Goal: Check status: Check status

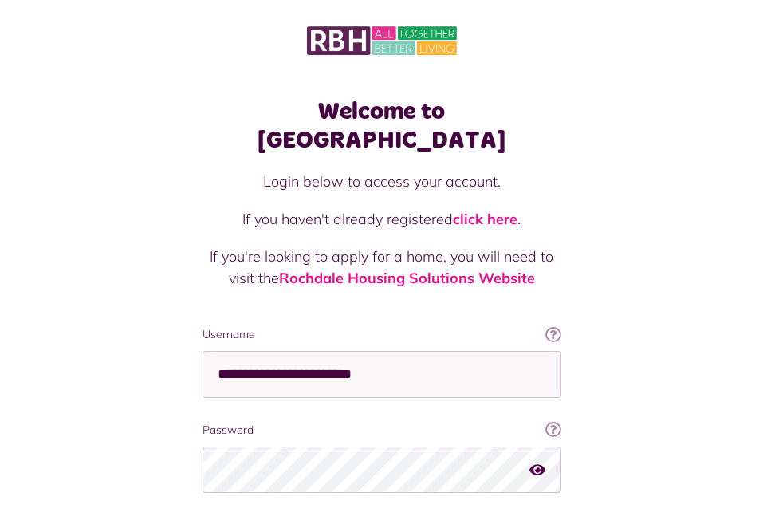
scroll to position [61, 0]
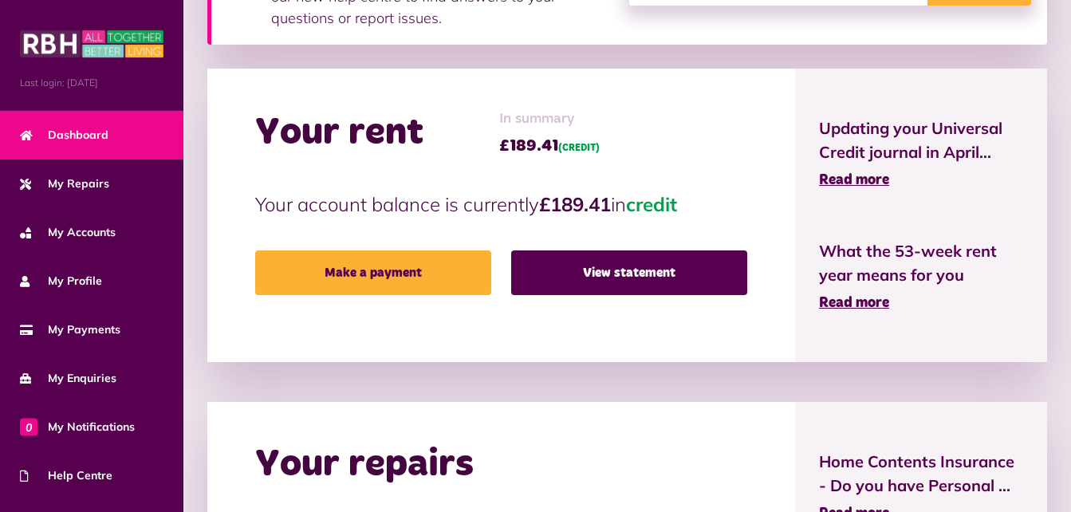
scroll to position [445, 0]
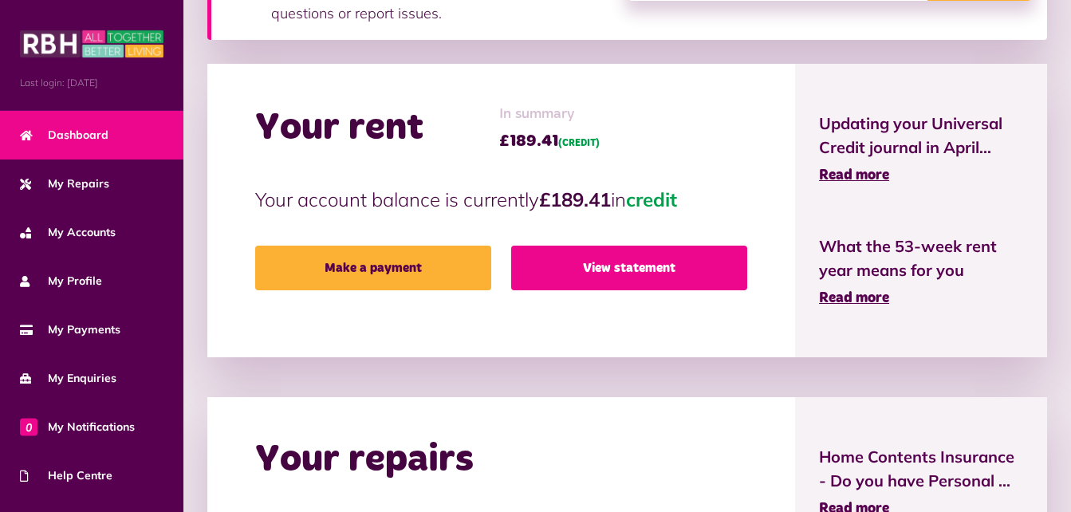
click at [620, 271] on link "View statement" at bounding box center [629, 268] width 236 height 45
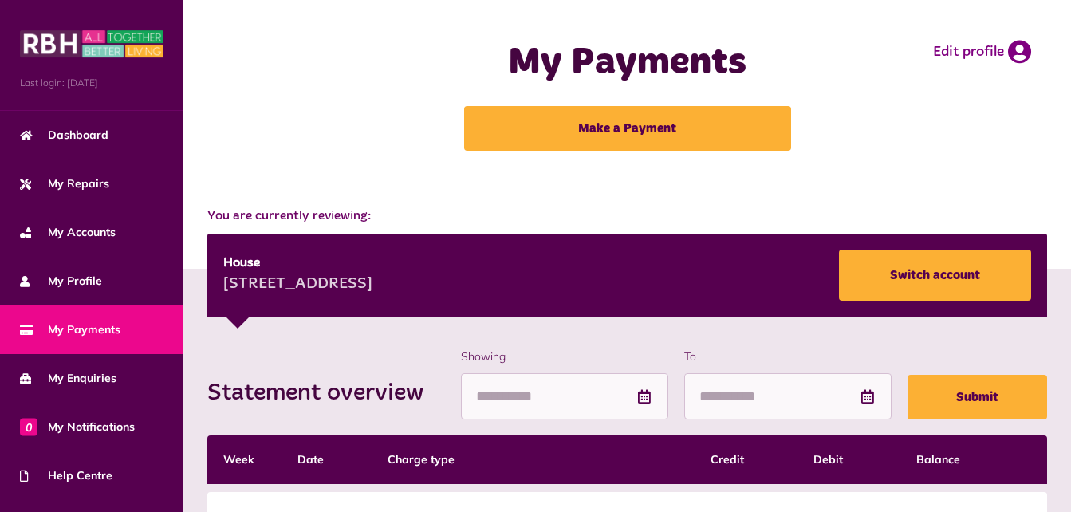
scroll to position [397, 0]
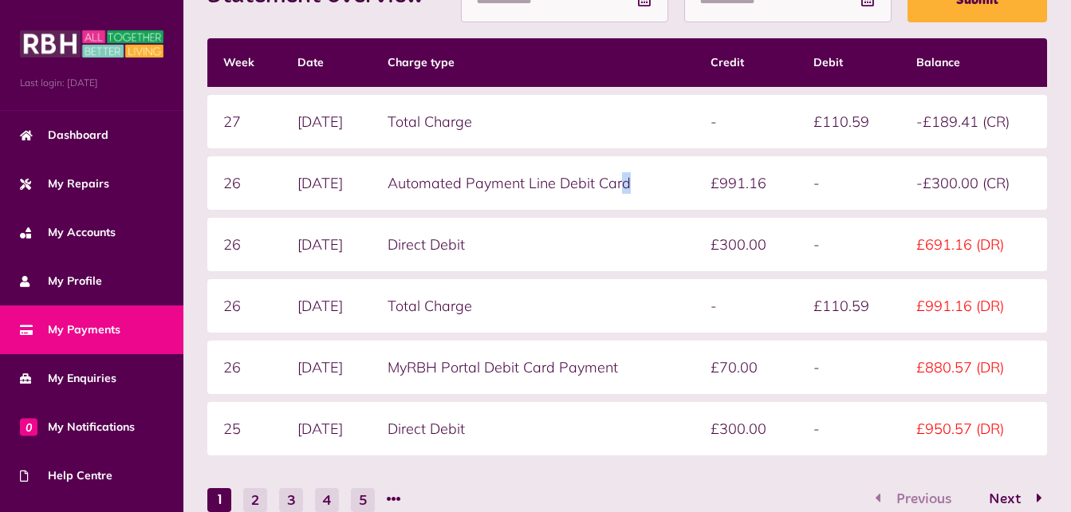
drag, startPoint x: 647, startPoint y: 178, endPoint x: 663, endPoint y: 183, distance: 16.7
click at [663, 183] on td "Automated Payment Line Debit Card" at bounding box center [533, 182] width 323 height 53
drag, startPoint x: 415, startPoint y: 182, endPoint x: 670, endPoint y: 187, distance: 255.3
click at [670, 187] on td "Automated Payment Line Debit Card" at bounding box center [533, 182] width 323 height 53
drag, startPoint x: 670, startPoint y: 187, endPoint x: 616, endPoint y: 186, distance: 54.3
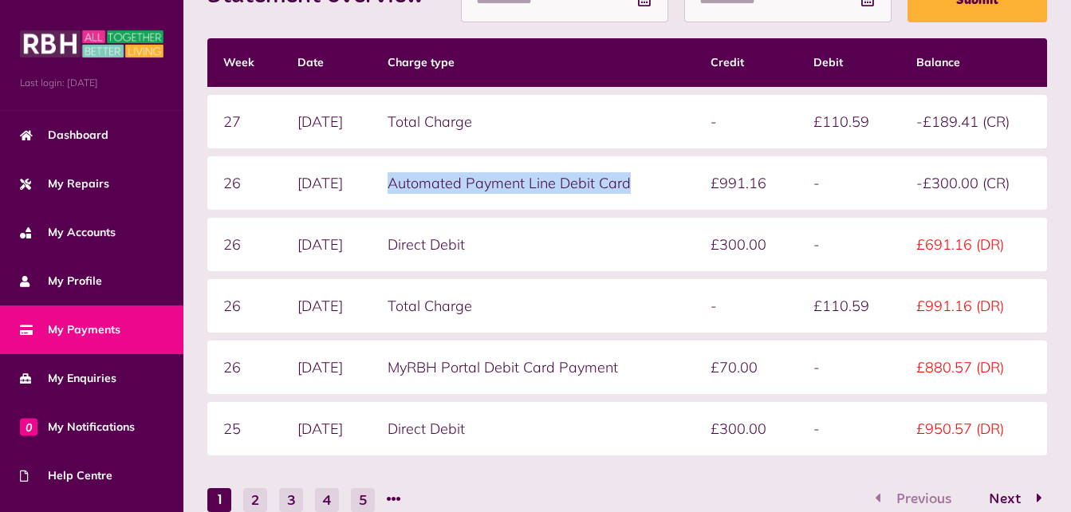
click at [616, 186] on td "Automated Payment Line Debit Card" at bounding box center [533, 182] width 323 height 53
drag, startPoint x: 662, startPoint y: 183, endPoint x: 402, endPoint y: 175, distance: 260.1
click at [402, 175] on td "Automated Payment Line Debit Card" at bounding box center [533, 182] width 323 height 53
drag, startPoint x: 402, startPoint y: 175, endPoint x: 474, endPoint y: 183, distance: 72.3
copy td "Automated Payment Line Debit Card"
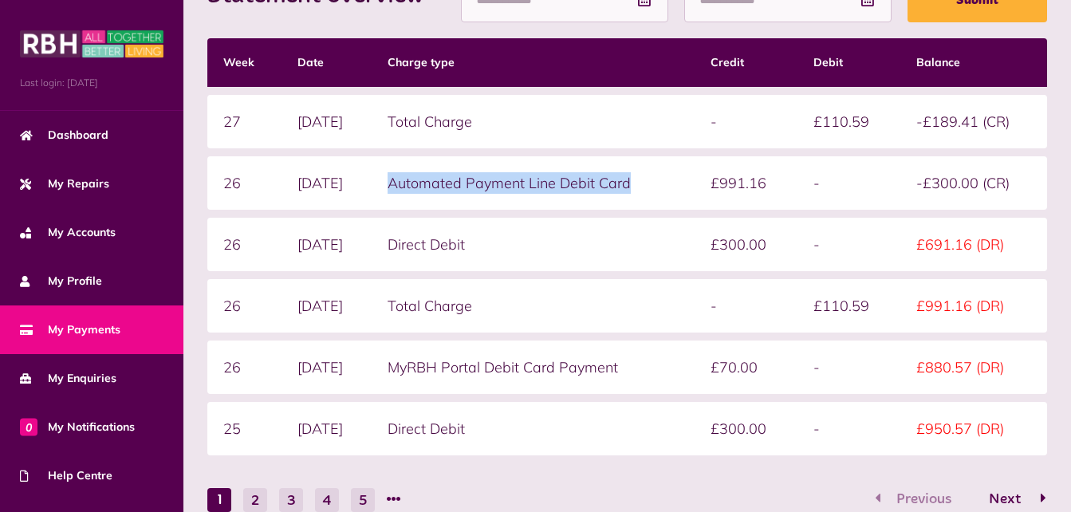
click at [1002, 500] on span "Next" at bounding box center [1005, 499] width 56 height 14
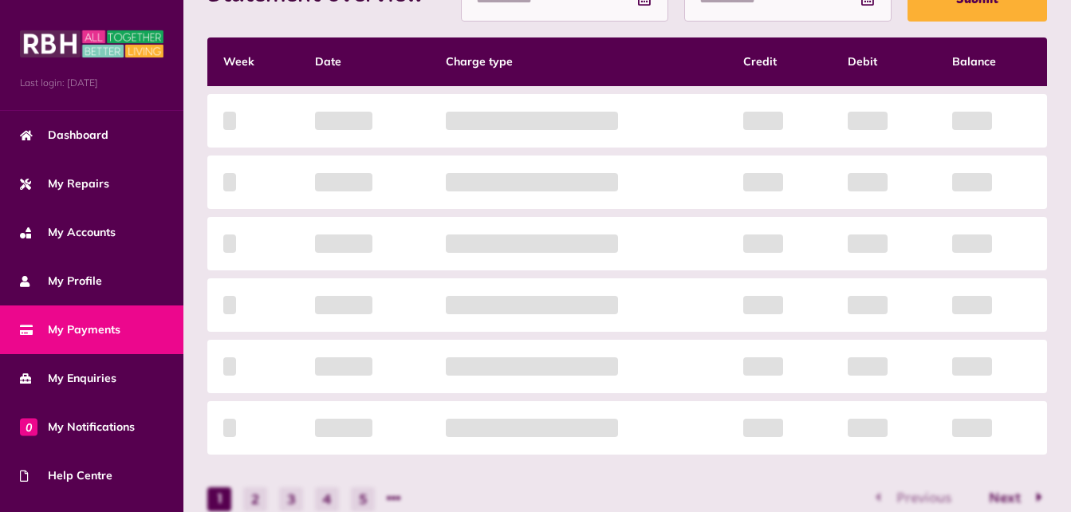
scroll to position [399, 0]
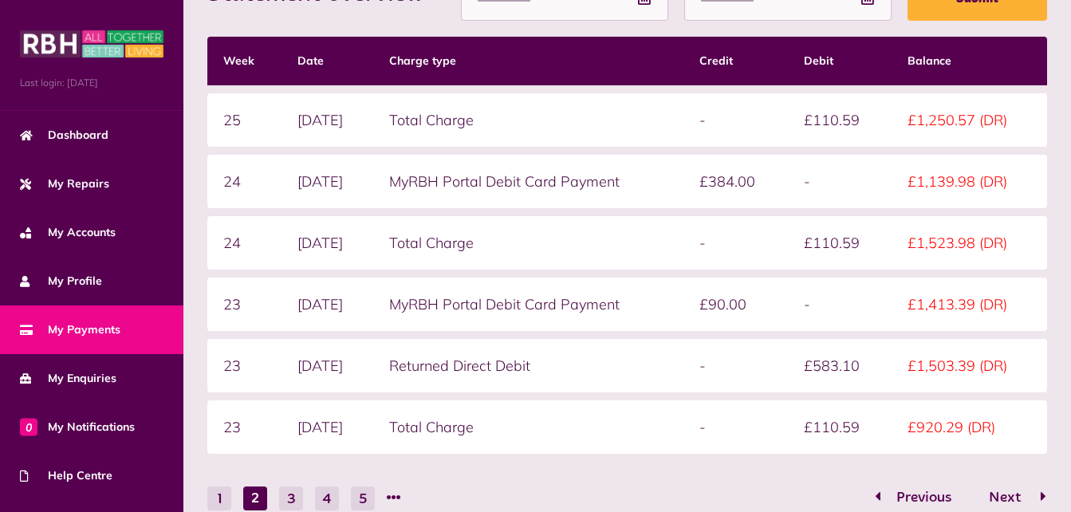
click at [1011, 497] on span "Next" at bounding box center [1005, 497] width 56 height 14
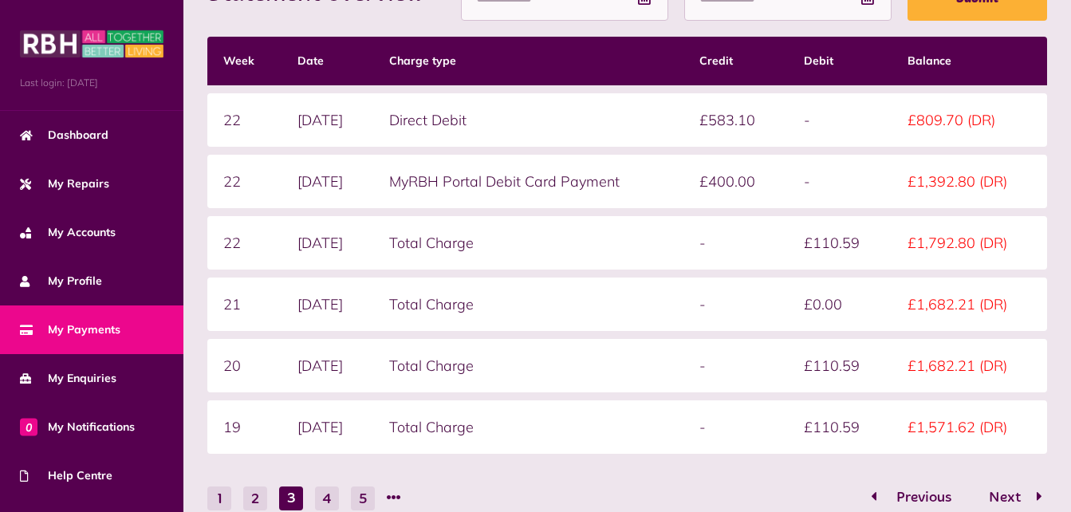
click at [913, 497] on span "Previous" at bounding box center [923, 497] width 79 height 14
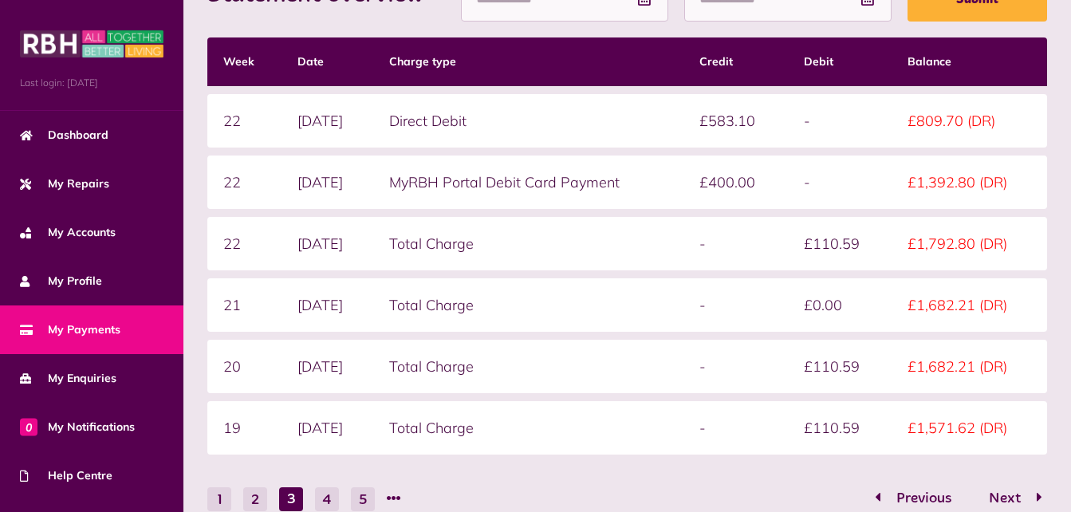
scroll to position [406, 0]
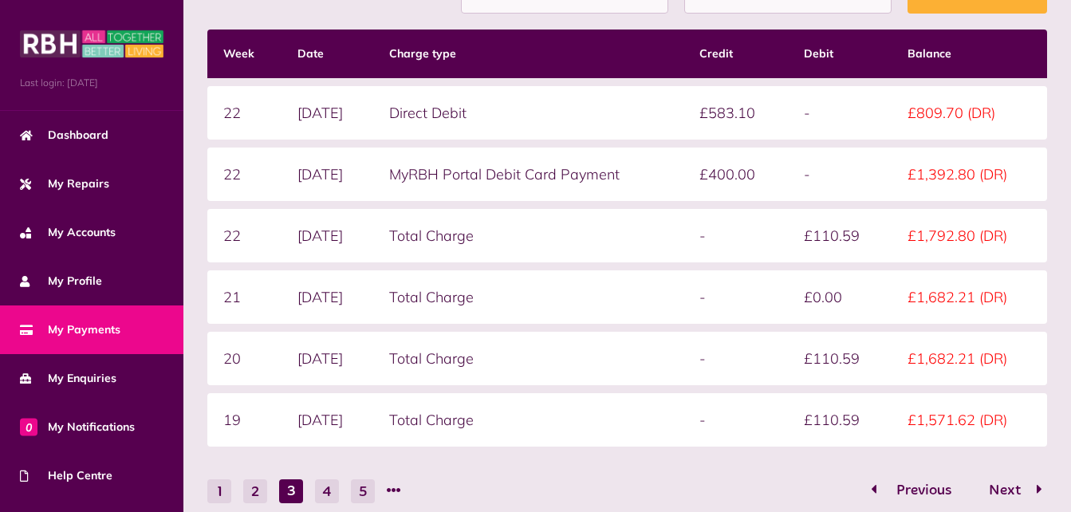
click at [904, 490] on span "Previous" at bounding box center [923, 490] width 79 height 14
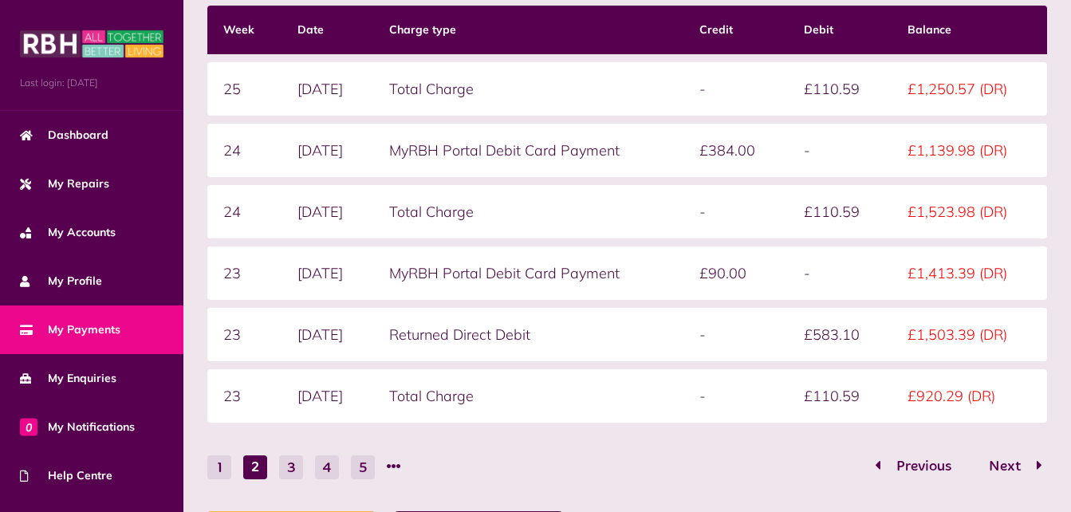
scroll to position [392, 0]
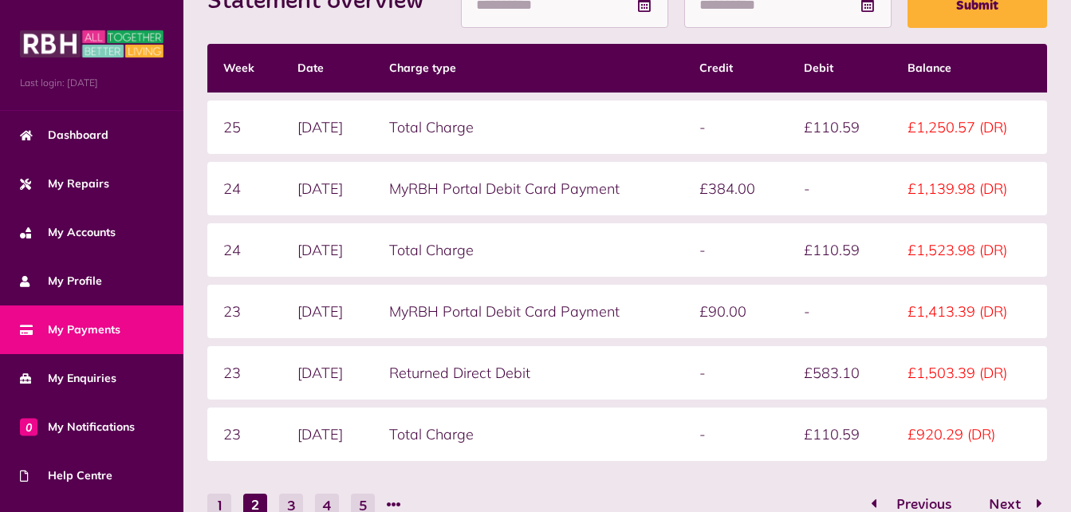
click at [880, 502] on button "Previous" at bounding box center [919, 505] width 98 height 23
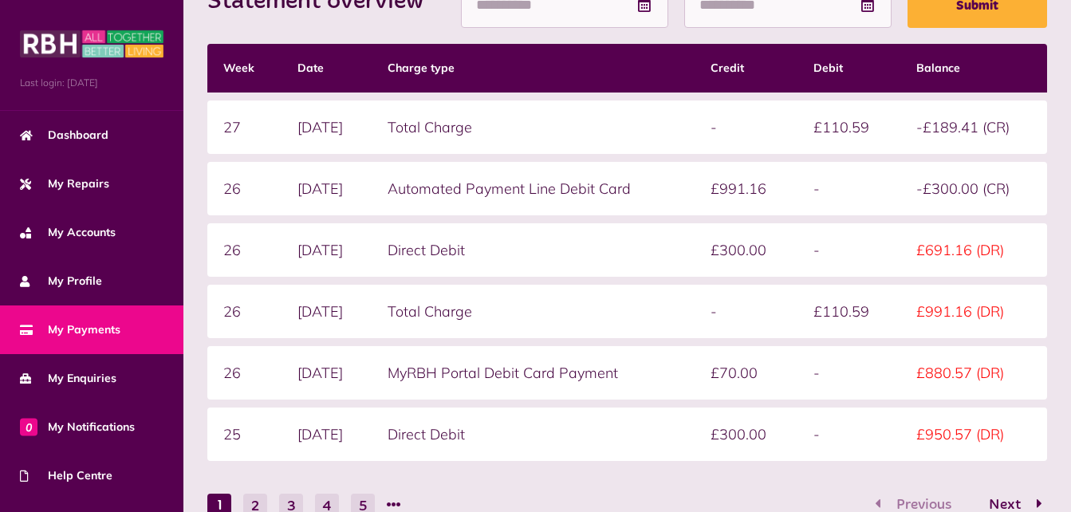
click at [656, 250] on td "Direct Debit" at bounding box center [533, 249] width 323 height 53
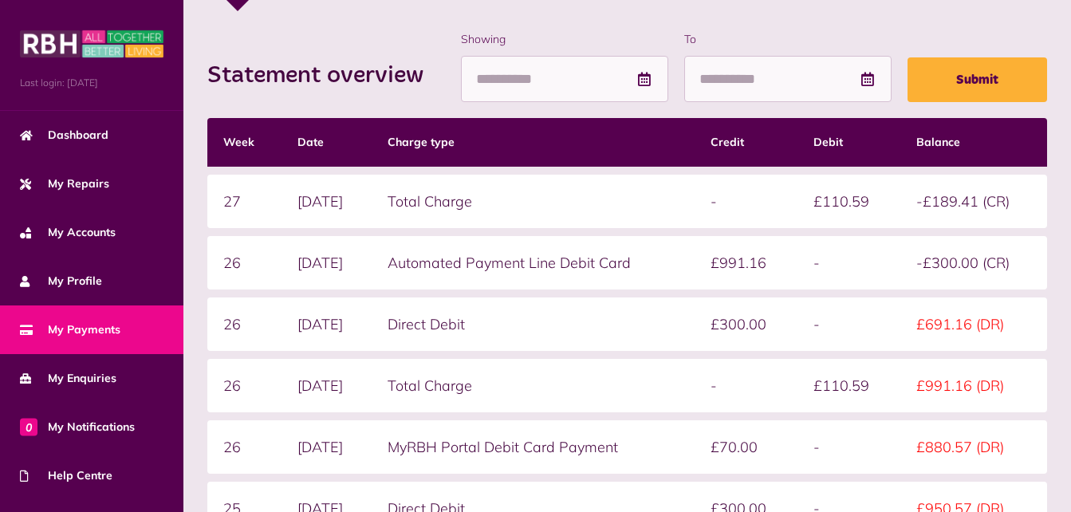
scroll to position [312, 0]
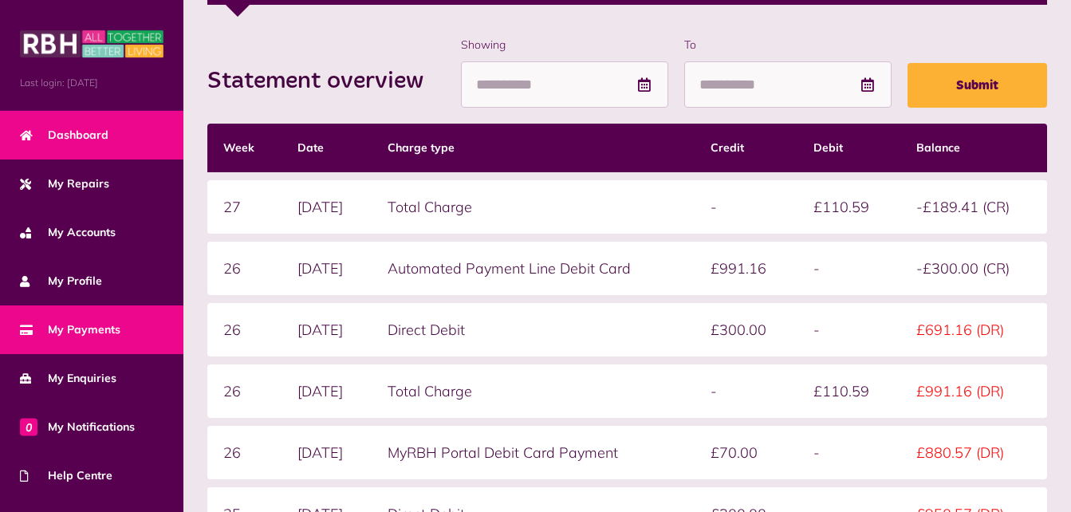
click at [104, 137] on span "Dashboard" at bounding box center [64, 135] width 89 height 17
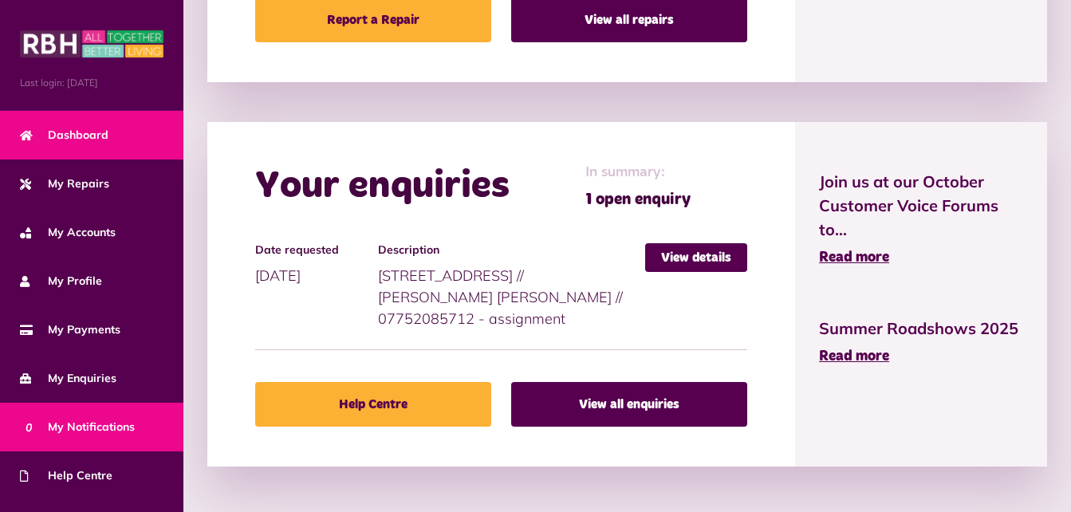
scroll to position [133, 0]
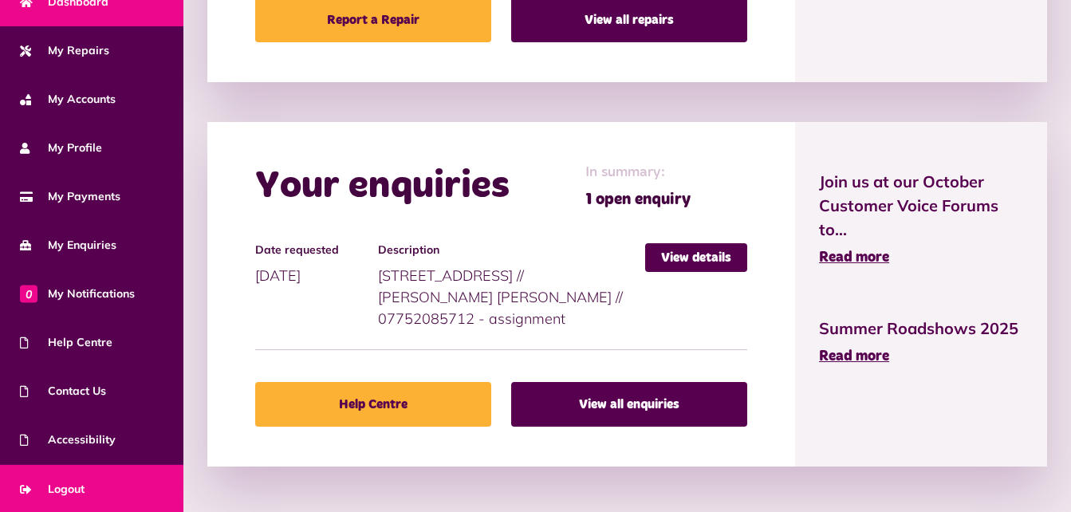
click at [58, 483] on span "Logout" at bounding box center [52, 489] width 65 height 17
